Goal: Navigation & Orientation: Find specific page/section

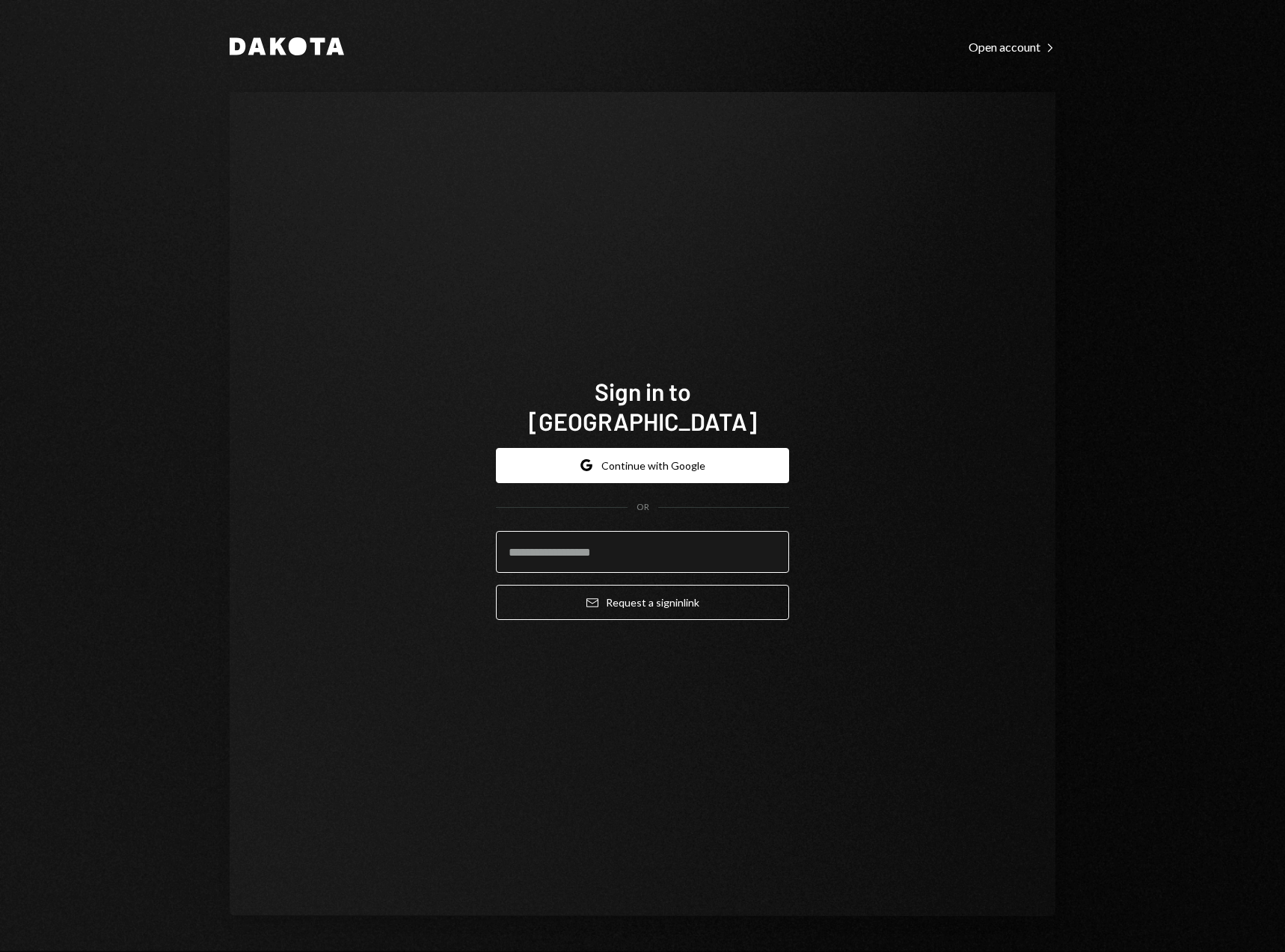
click at [618, 535] on input "email" at bounding box center [642, 552] width 293 height 42
type input "**********"
click at [496, 585] on button "Email Request a sign in link" at bounding box center [642, 602] width 293 height 35
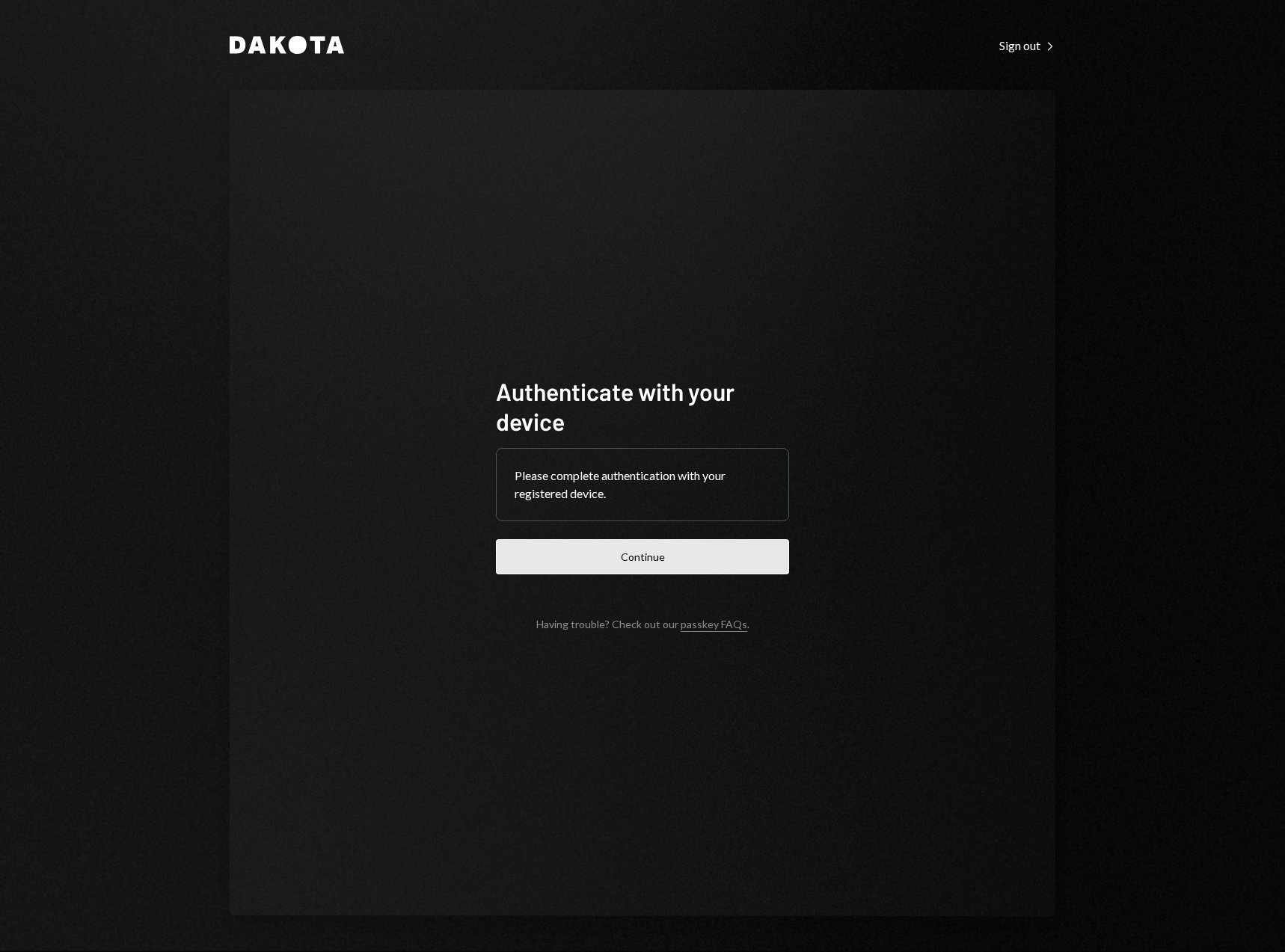
click at [657, 563] on button "Continue" at bounding box center [642, 556] width 293 height 35
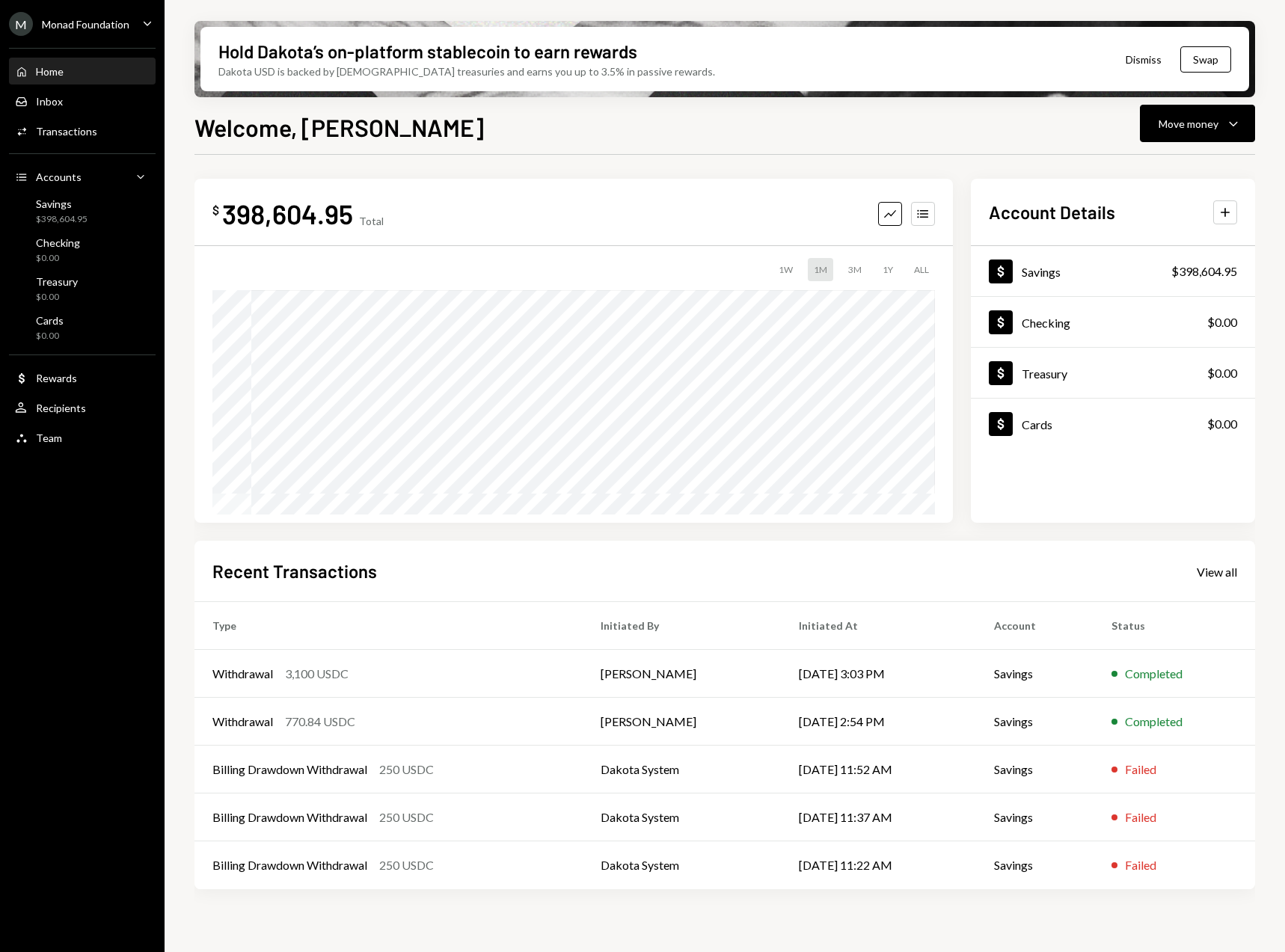
click at [146, 22] on icon "Caret Down" at bounding box center [147, 23] width 17 height 17
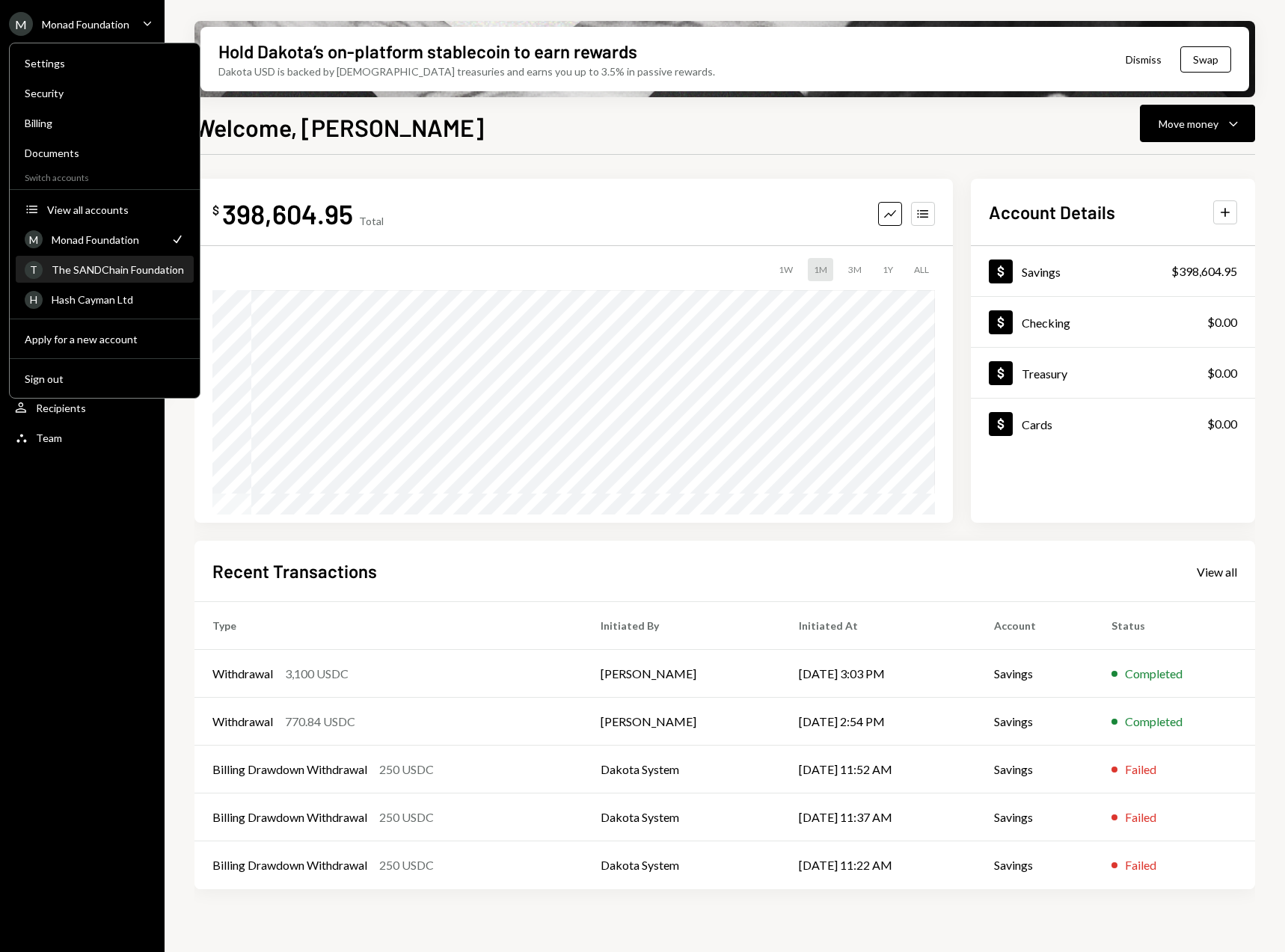
click at [114, 268] on div "The SANDChain Foundation" at bounding box center [118, 270] width 133 height 13
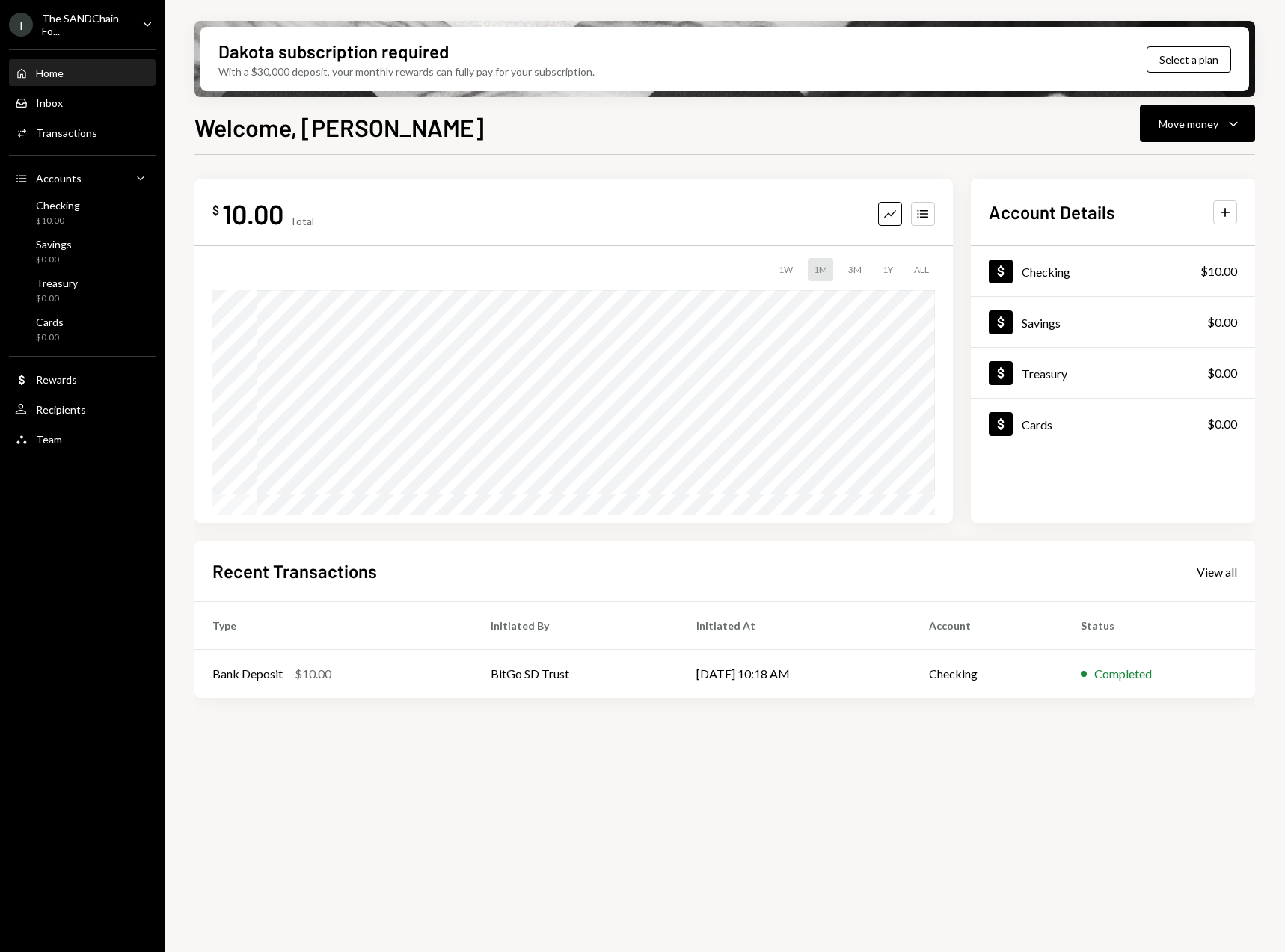
click at [146, 23] on icon "Caret Down" at bounding box center [147, 24] width 17 height 17
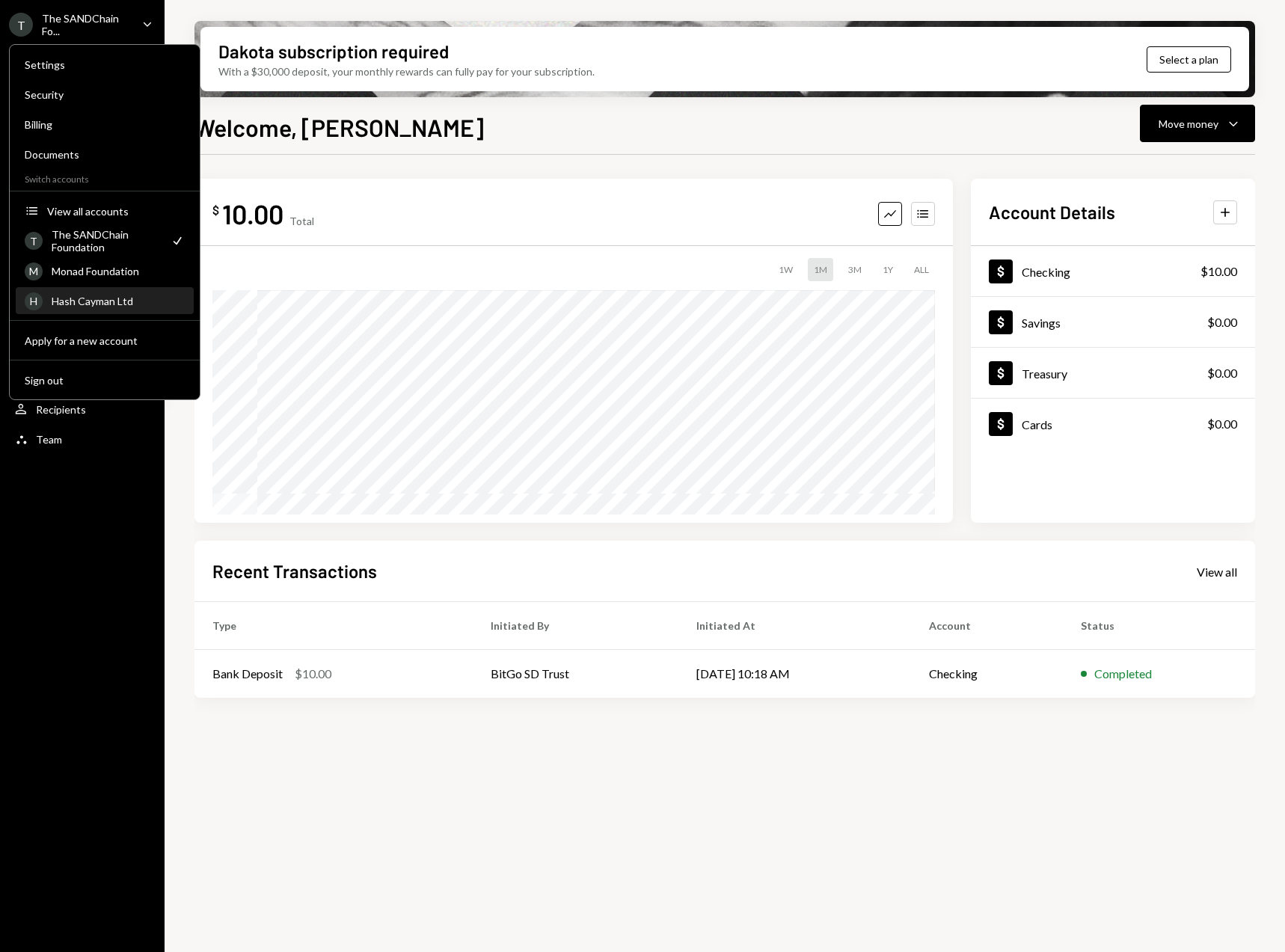
click at [103, 305] on div "Hash Cayman Ltd" at bounding box center [118, 301] width 133 height 13
